Goal: Task Accomplishment & Management: Manage account settings

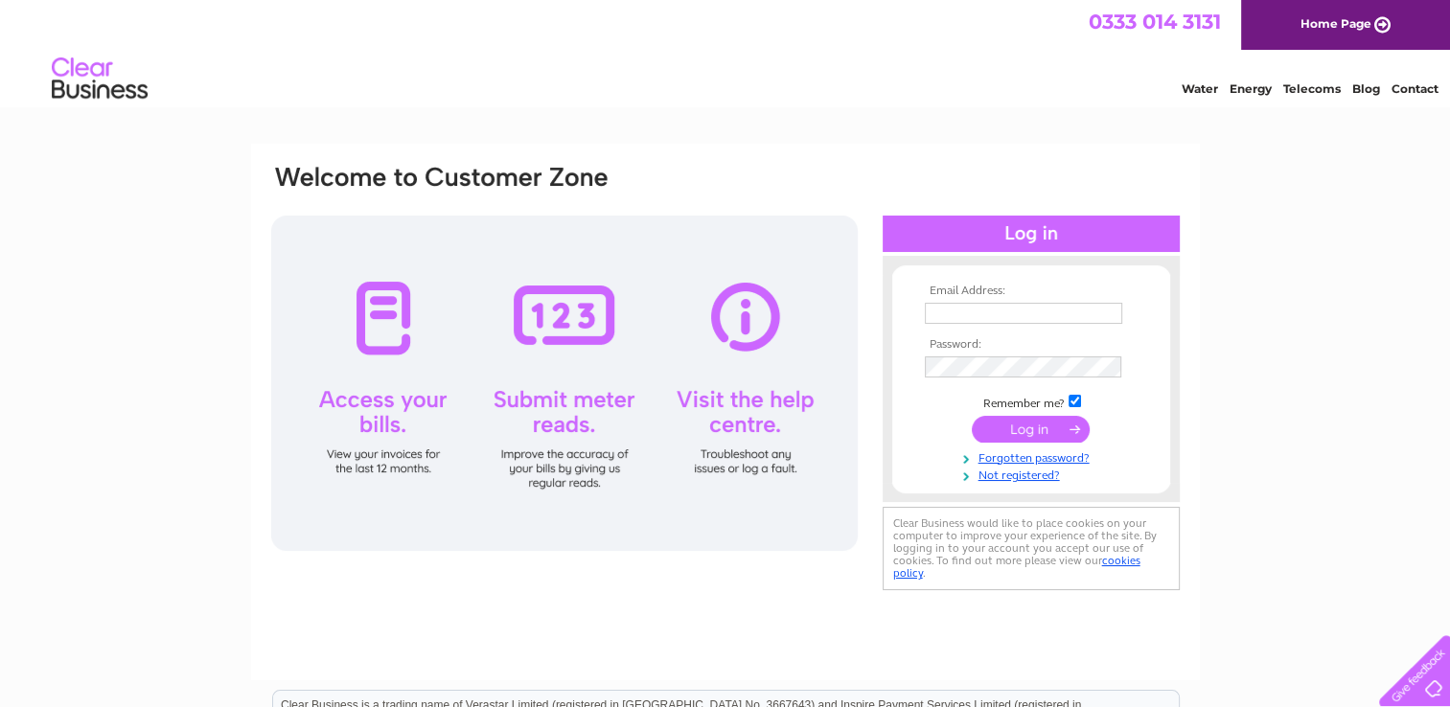
type input "RGittins208@hotmail.com"
click at [1023, 424] on input "submit" at bounding box center [1031, 429] width 118 height 27
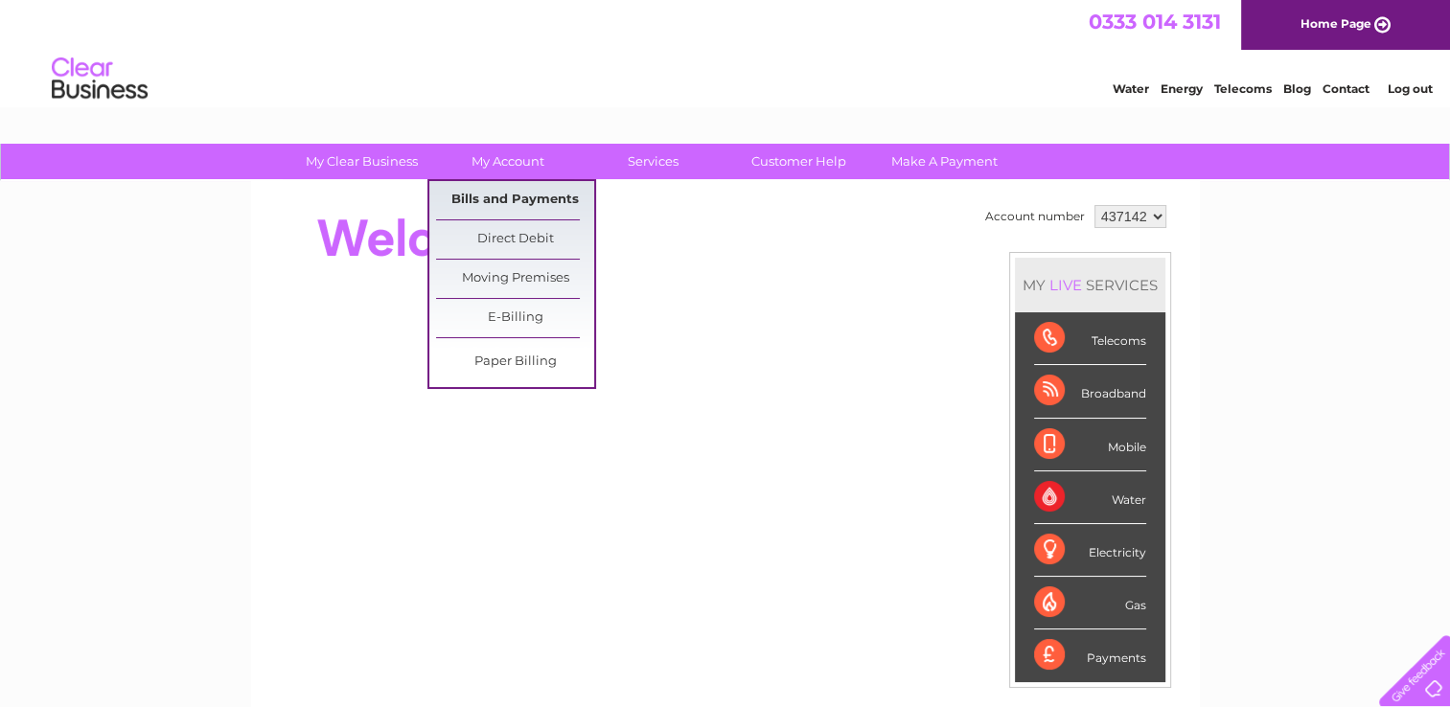
click at [515, 194] on link "Bills and Payments" at bounding box center [515, 200] width 158 height 38
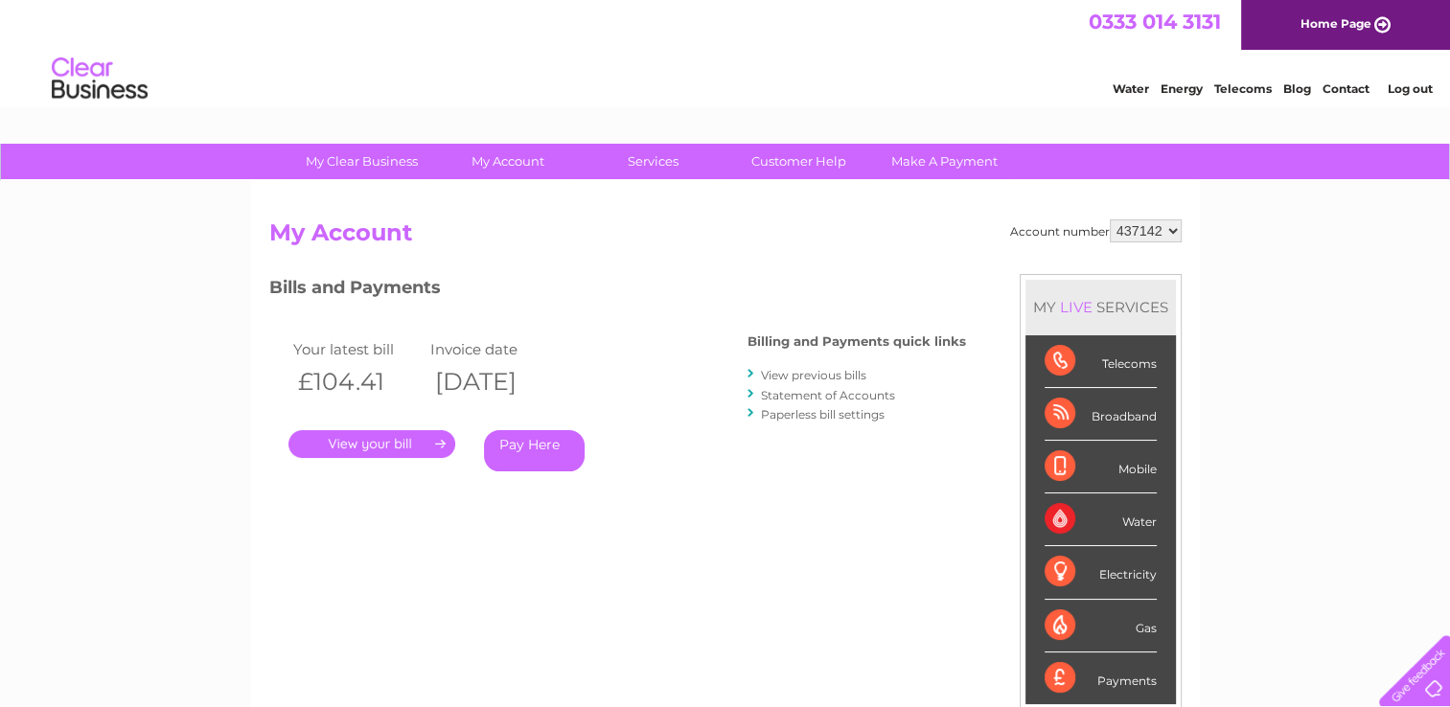
click at [353, 445] on link "." at bounding box center [371, 444] width 167 height 28
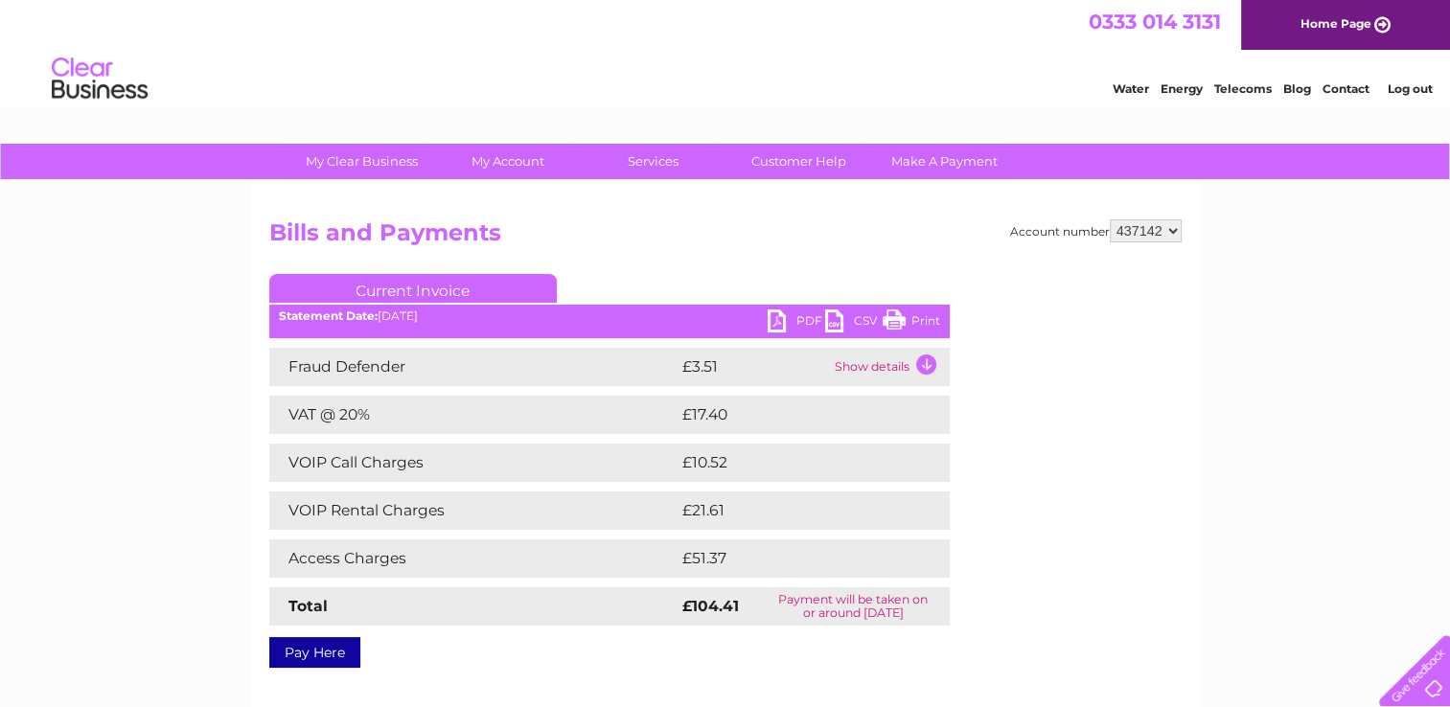
click at [908, 319] on link "Print" at bounding box center [910, 323] width 57 height 28
